Goal: Information Seeking & Learning: Learn about a topic

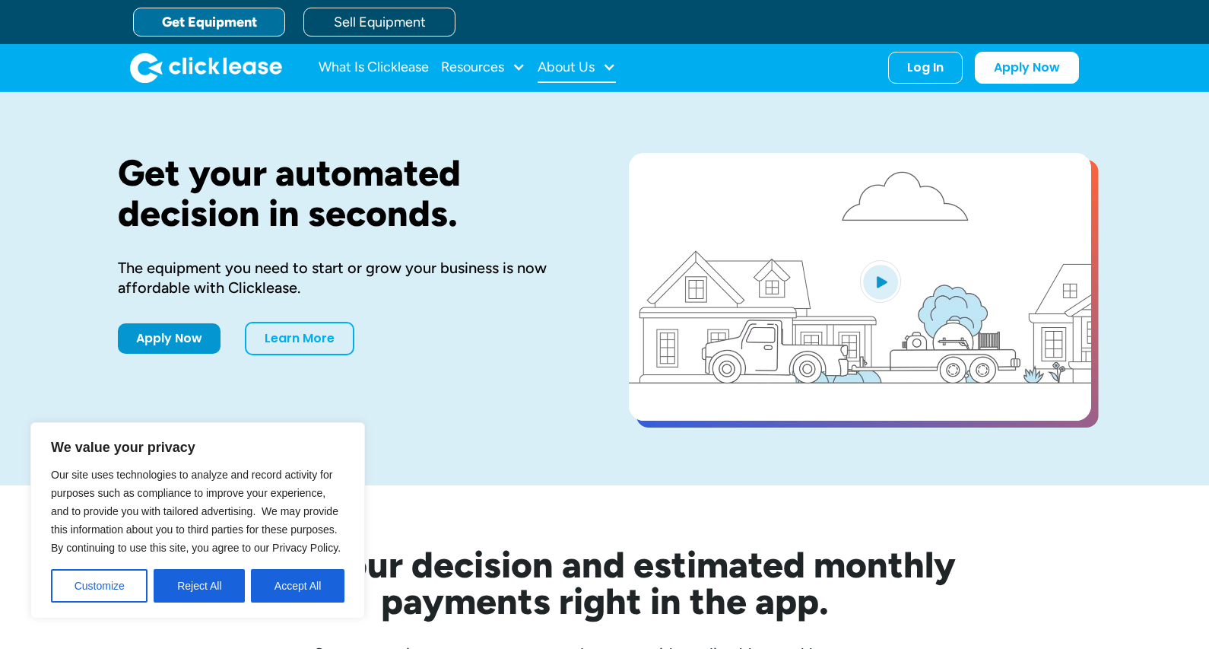
click at [576, 67] on div "About Us" at bounding box center [566, 67] width 57 height 0
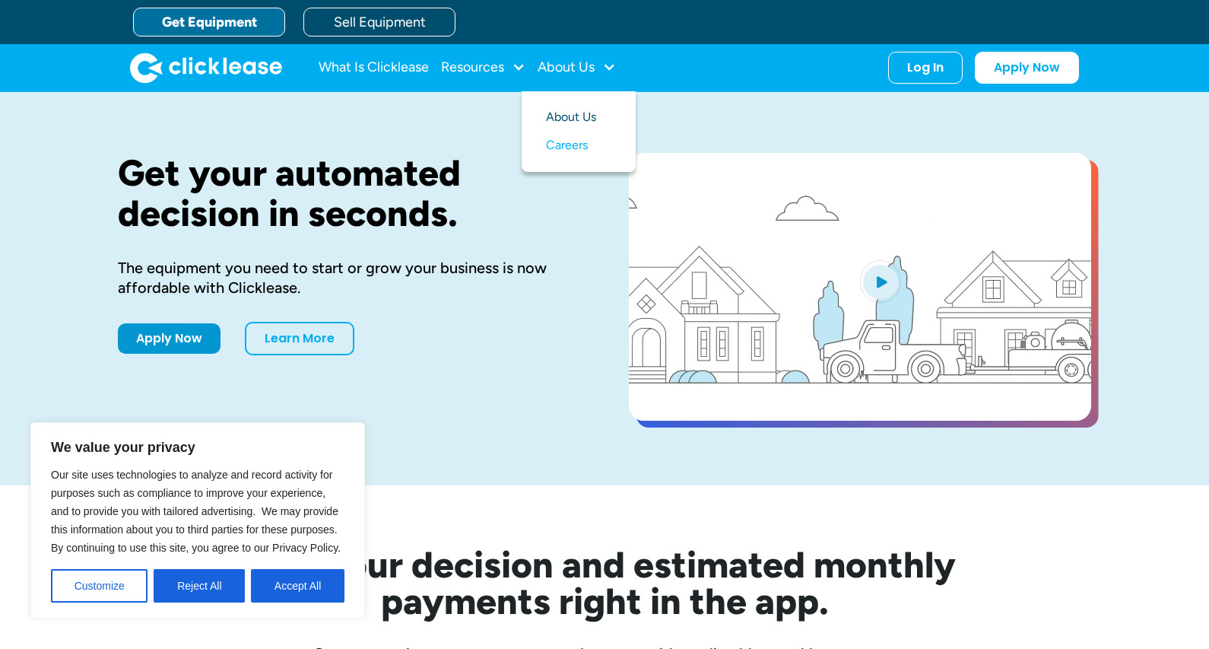
click at [576, 115] on link "About Us" at bounding box center [578, 117] width 65 height 28
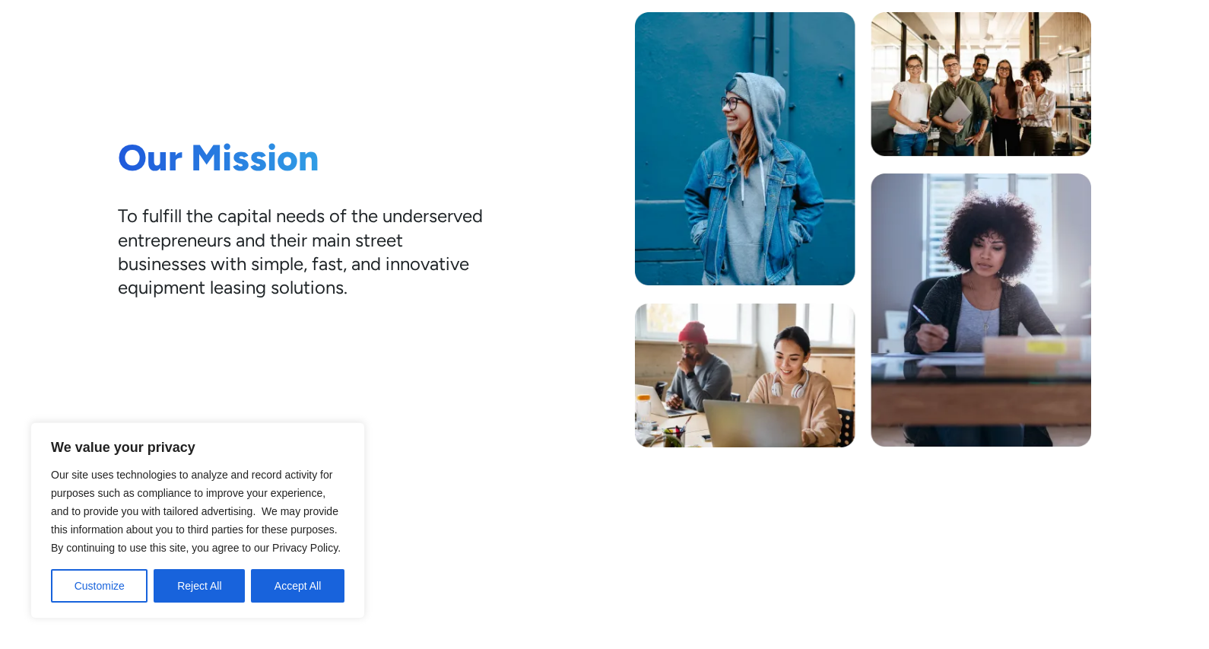
scroll to position [304, 0]
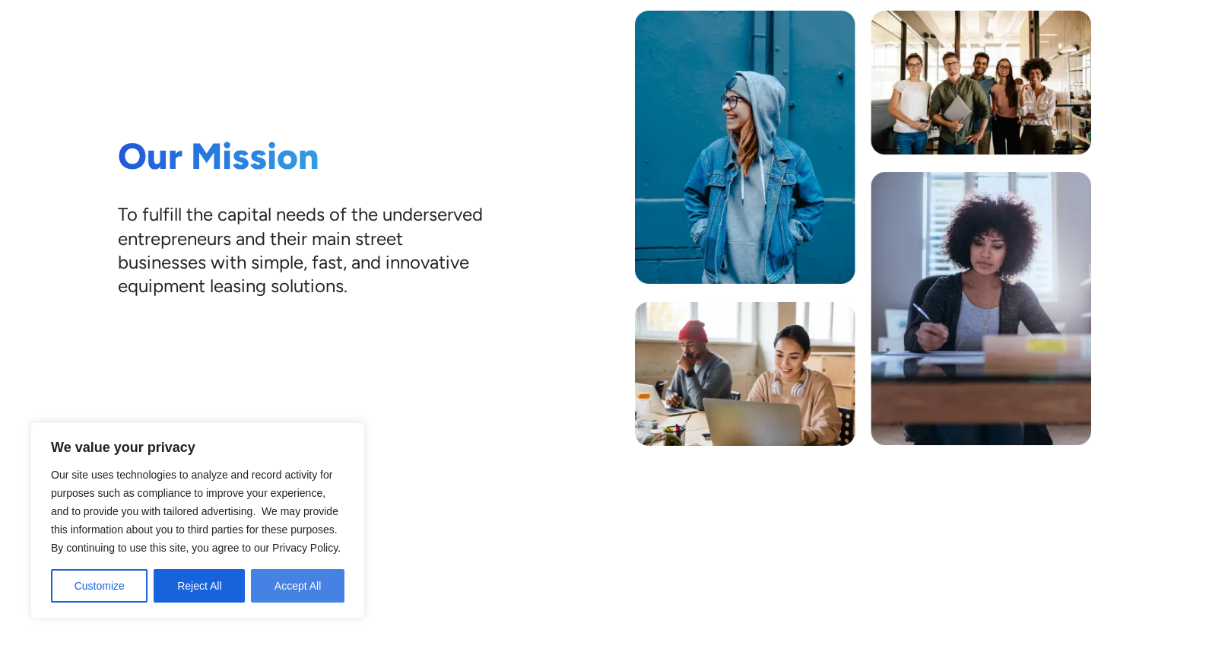
click at [303, 583] on button "Accept All" at bounding box center [298, 585] width 94 height 33
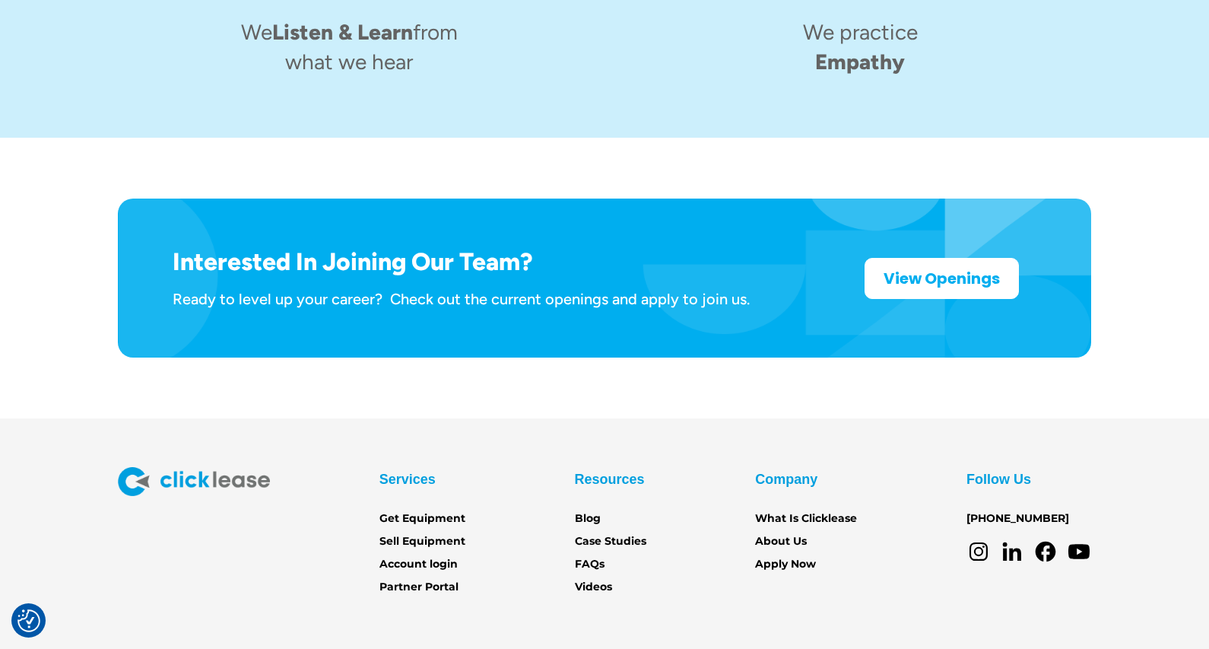
scroll to position [2411, 0]
